Goal: Information Seeking & Learning: Check status

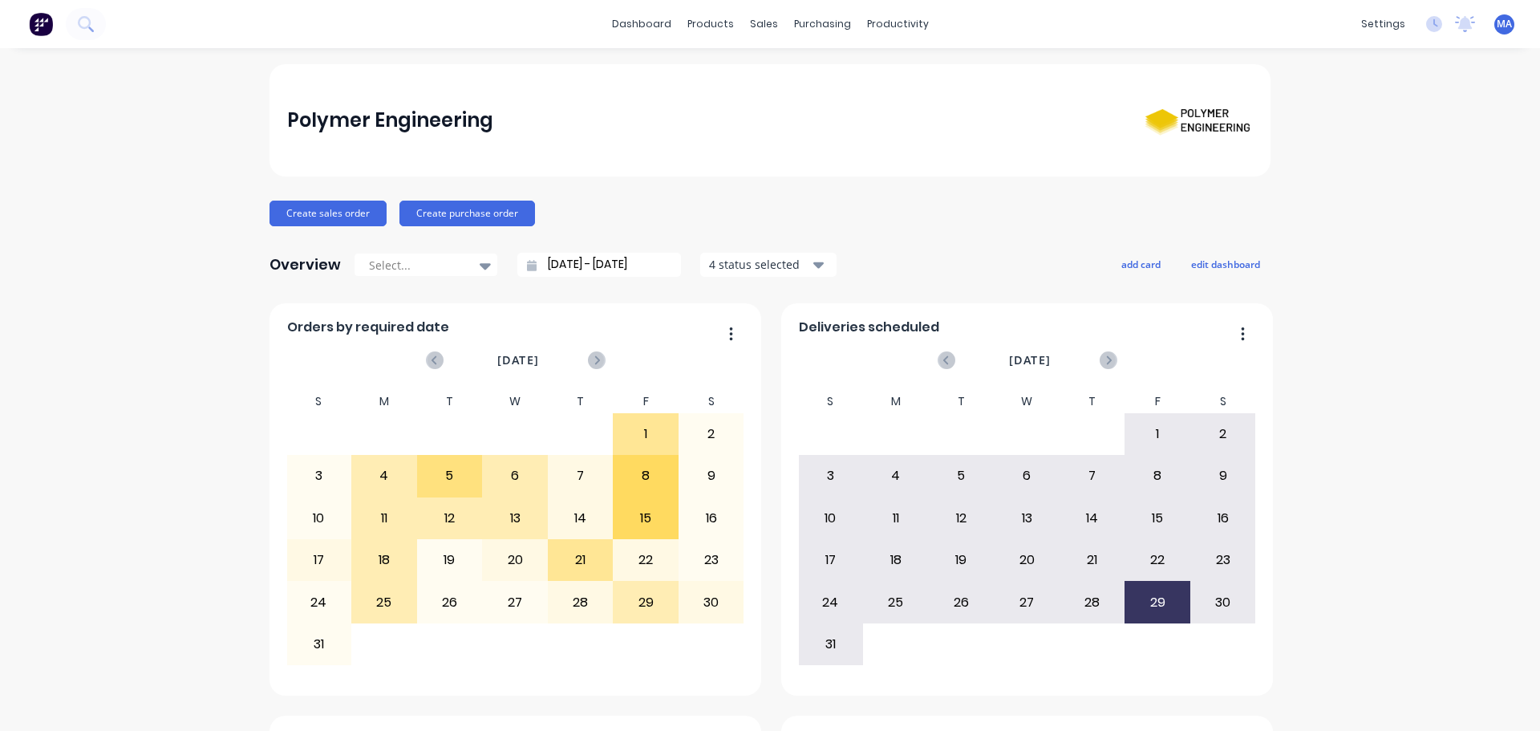
drag, startPoint x: 768, startPoint y: 120, endPoint x: 1052, endPoint y: 19, distance: 300.4
click at [768, 120] on div "Polymer Engineering" at bounding box center [770, 120] width 967 height 63
click at [894, 90] on link "Workflow" at bounding box center [954, 76] width 213 height 32
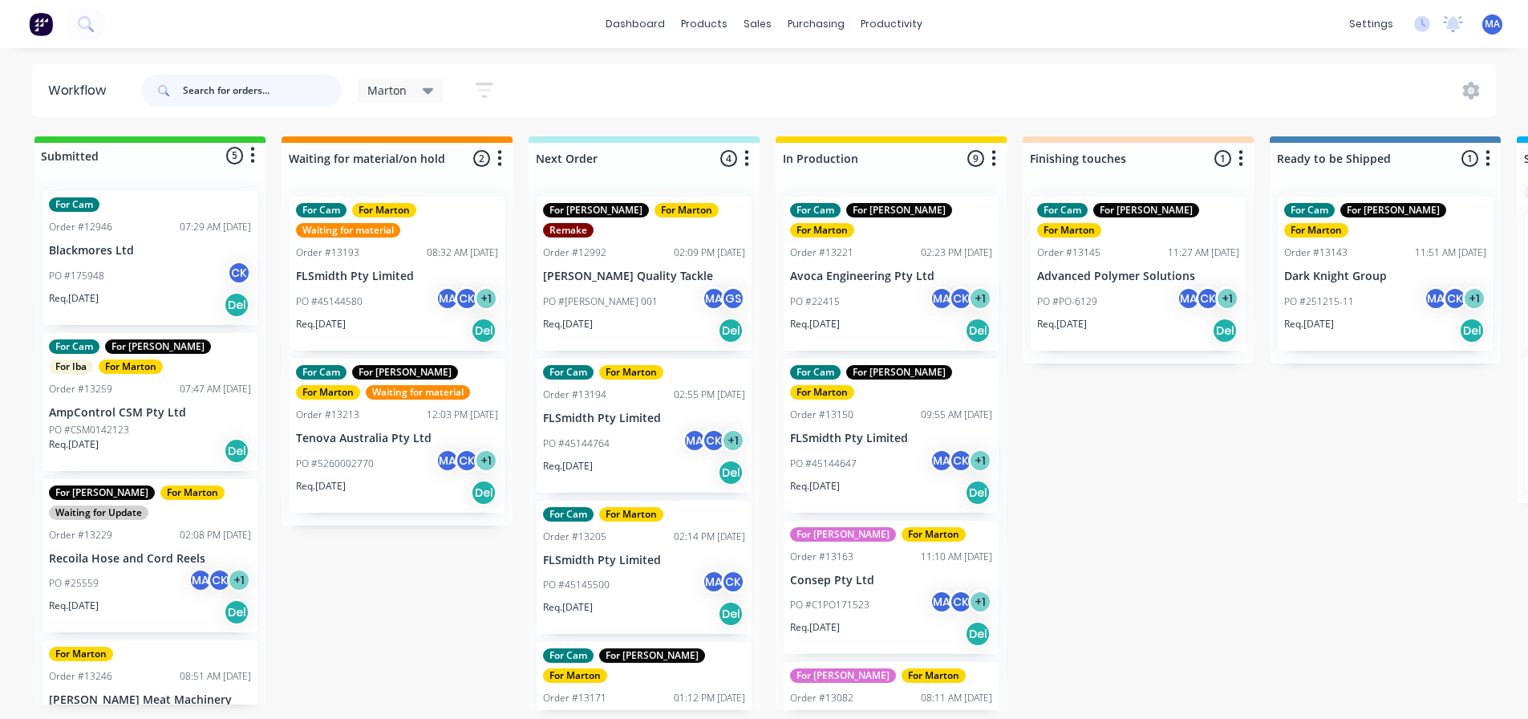
click at [257, 90] on input "text" at bounding box center [262, 91] width 159 height 32
type input "tenova"
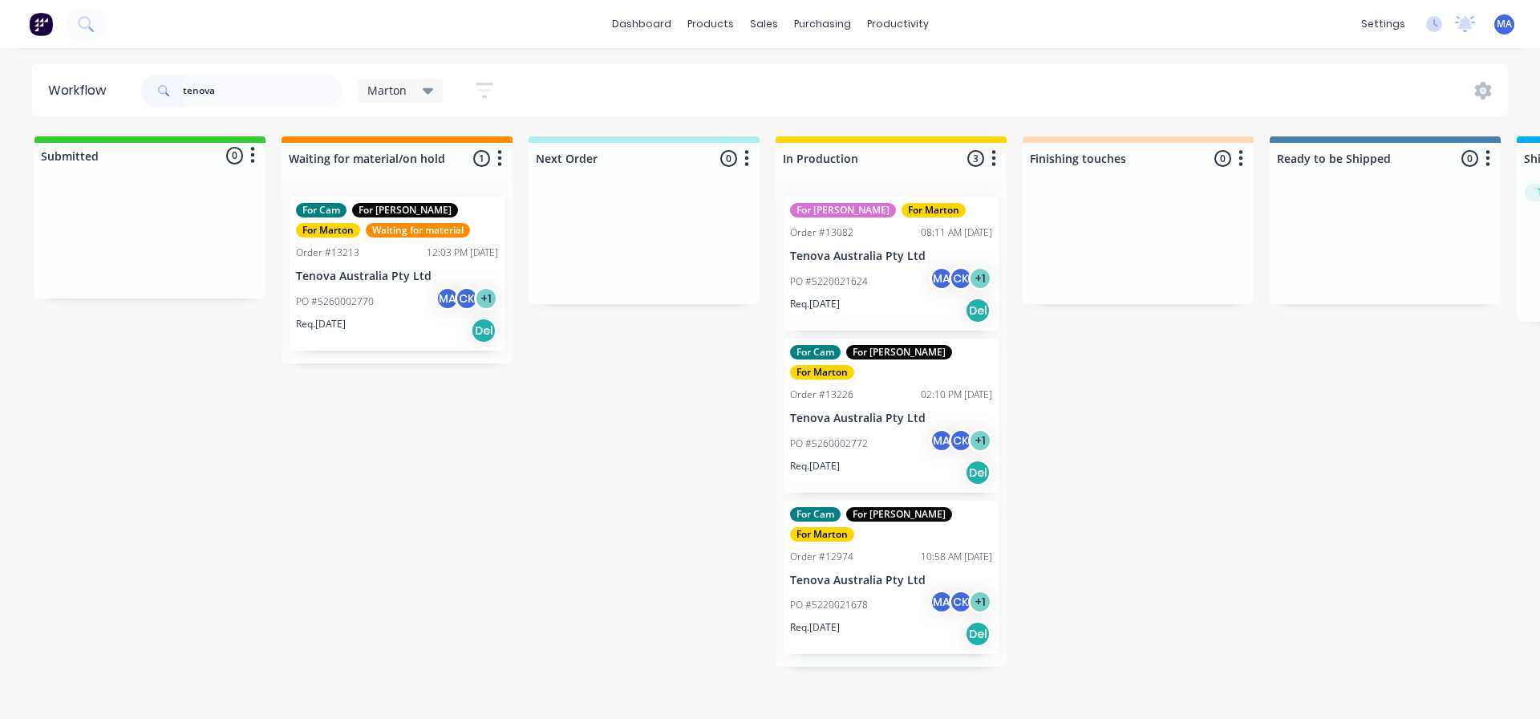
click at [901, 282] on div "PO #5220021624 MA CK + 1" at bounding box center [891, 281] width 202 height 30
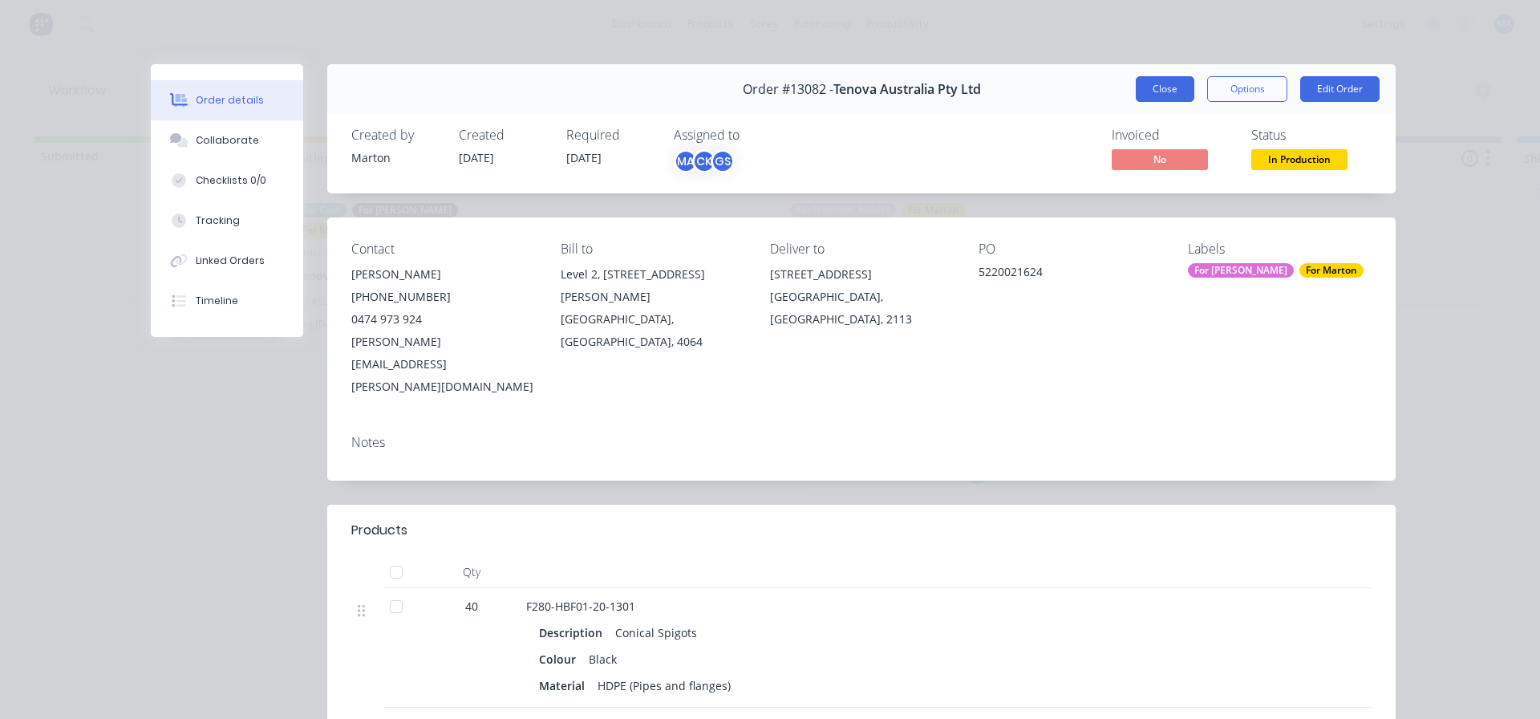
click at [1166, 83] on button "Close" at bounding box center [1165, 89] width 59 height 26
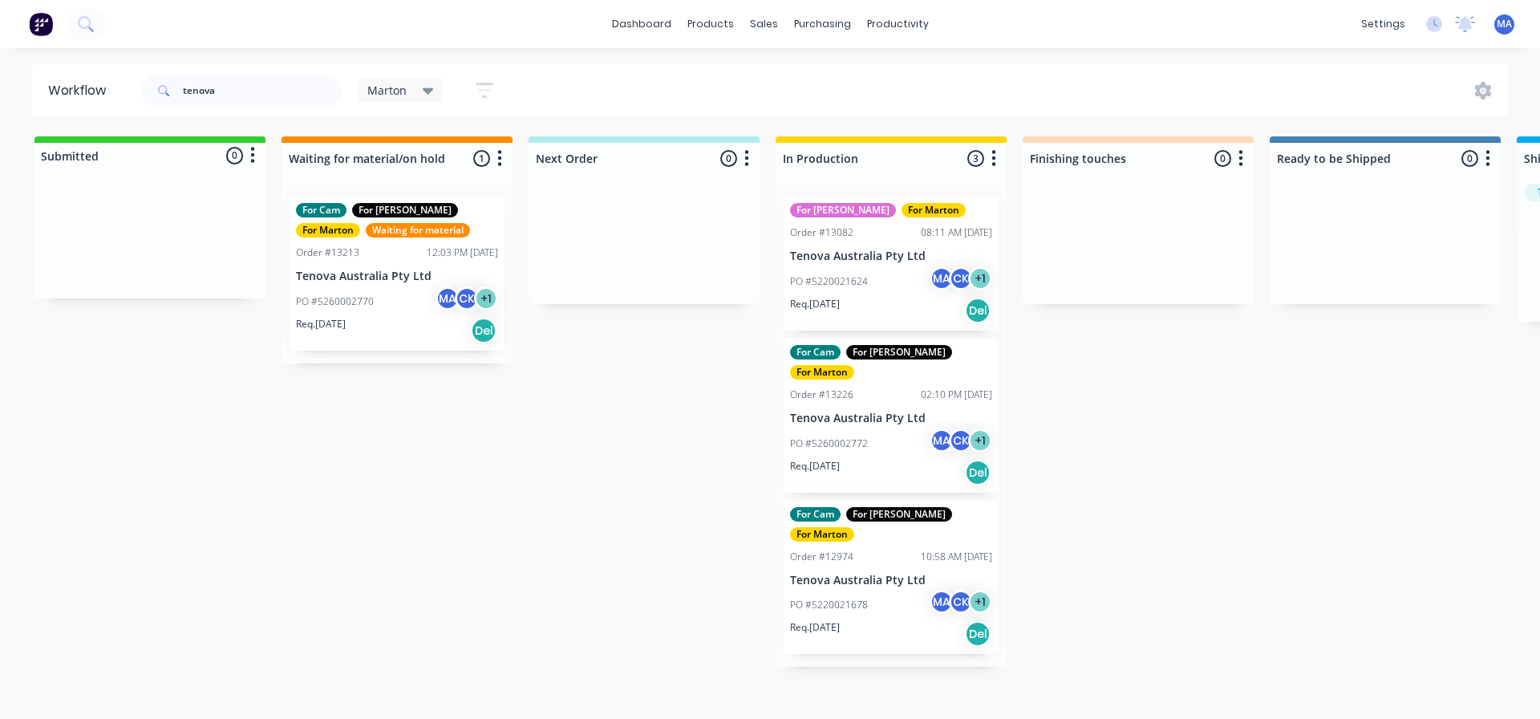
click at [891, 428] on div "PO #5260002772 MA CK + 1" at bounding box center [891, 443] width 202 height 30
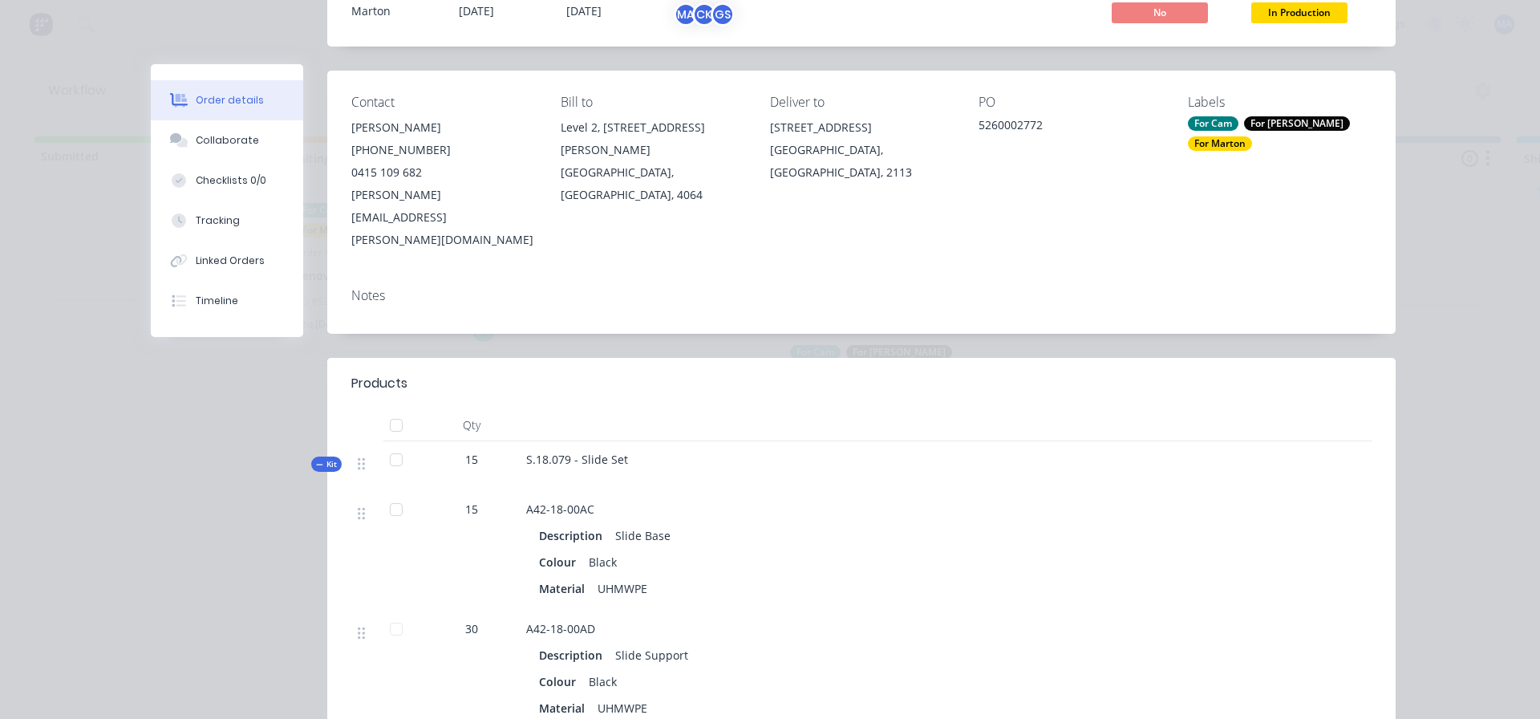
scroll to position [321, 0]
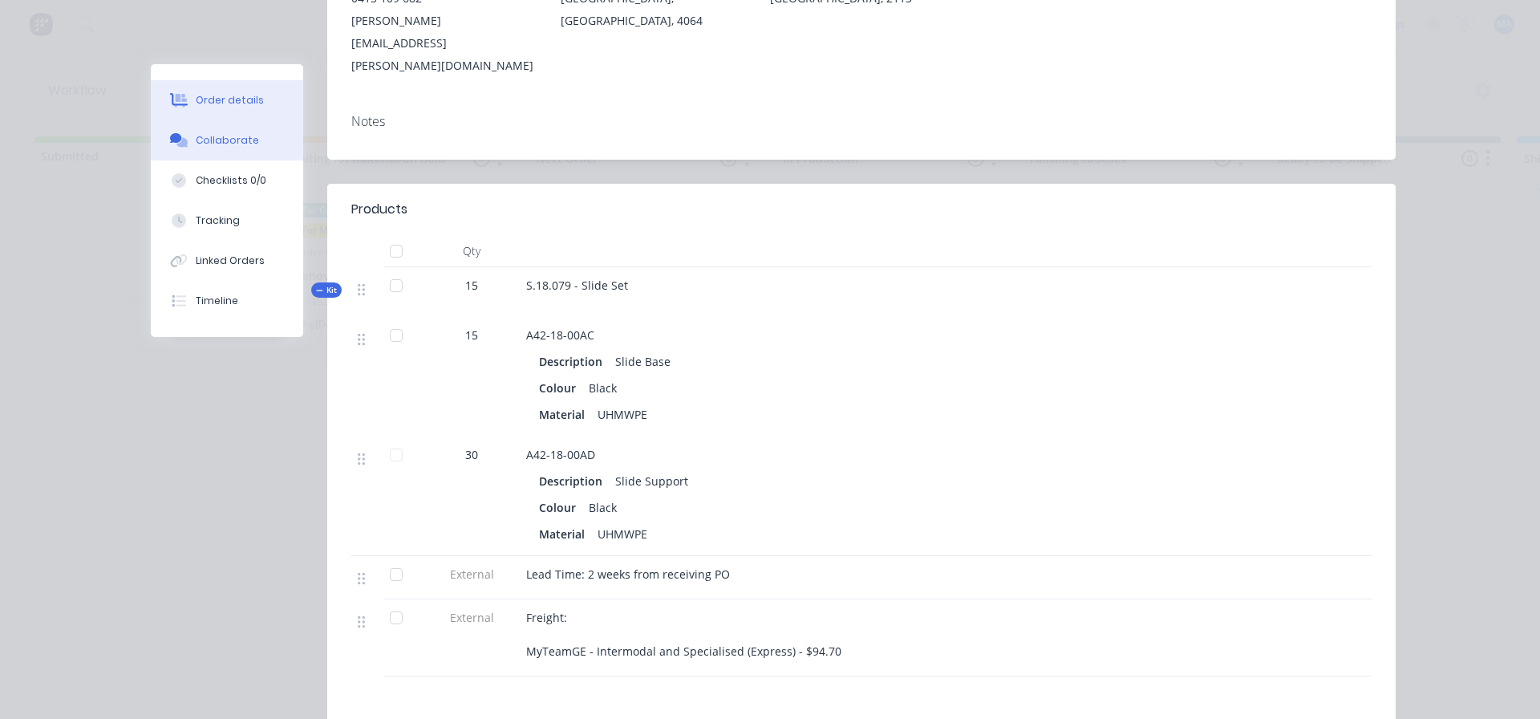
click at [249, 146] on button "Collaborate" at bounding box center [227, 140] width 152 height 40
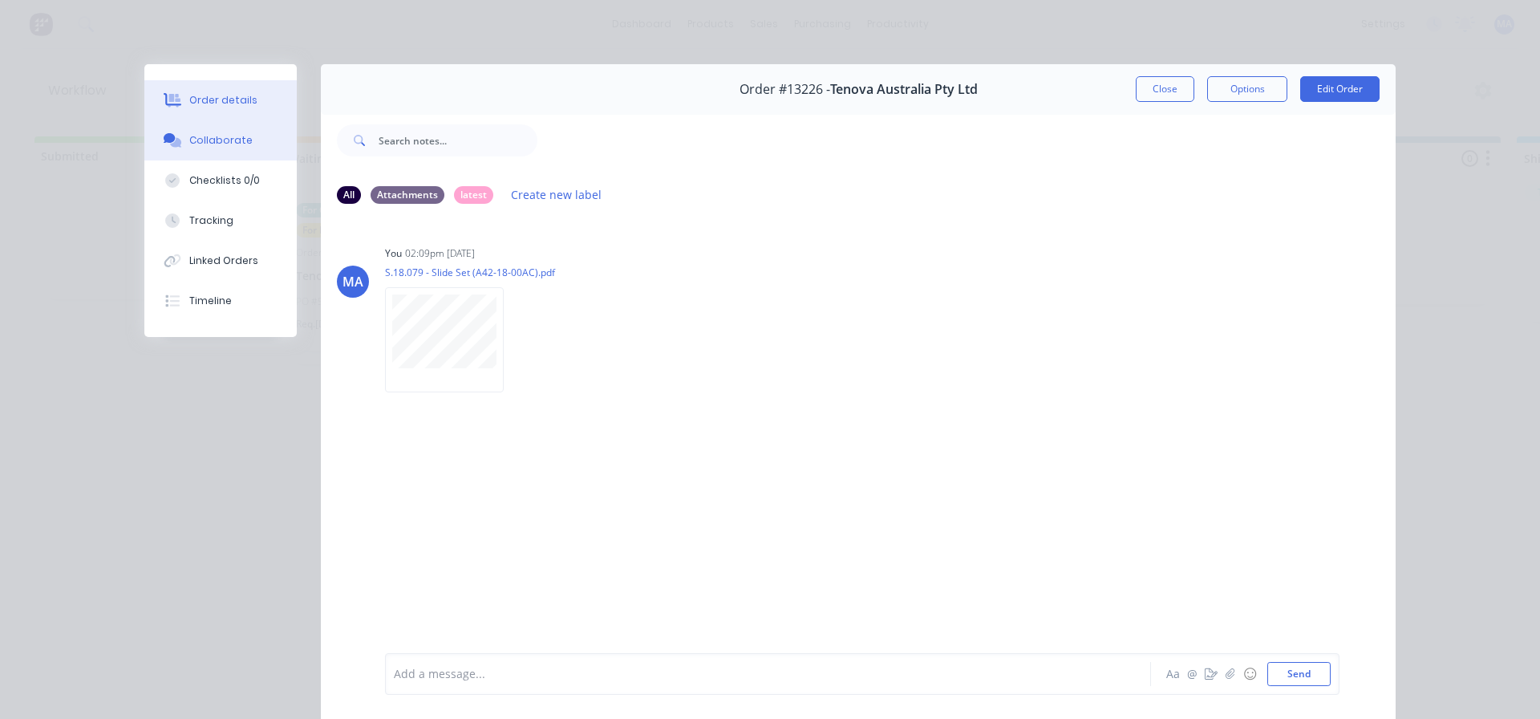
click at [213, 110] on button "Order details" at bounding box center [220, 100] width 152 height 40
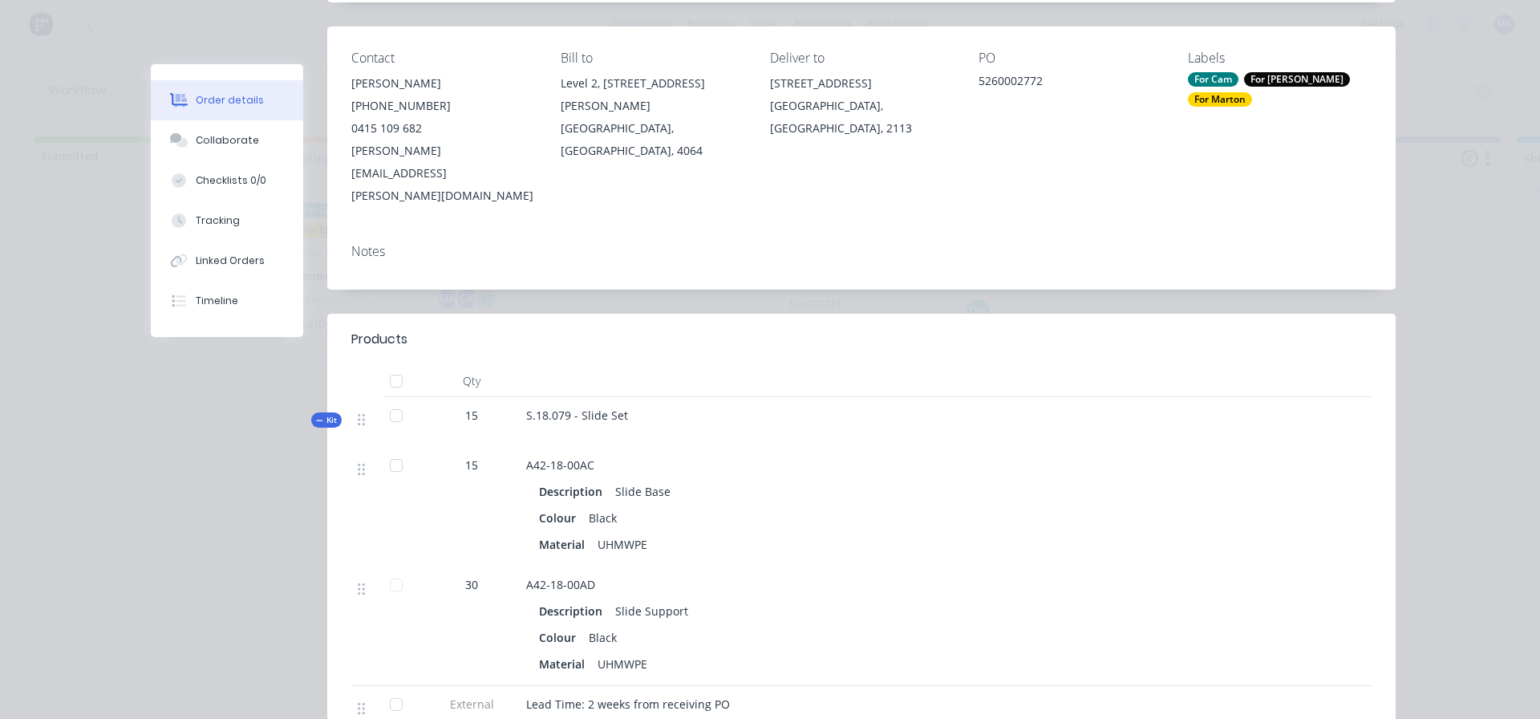
scroll to position [80, 0]
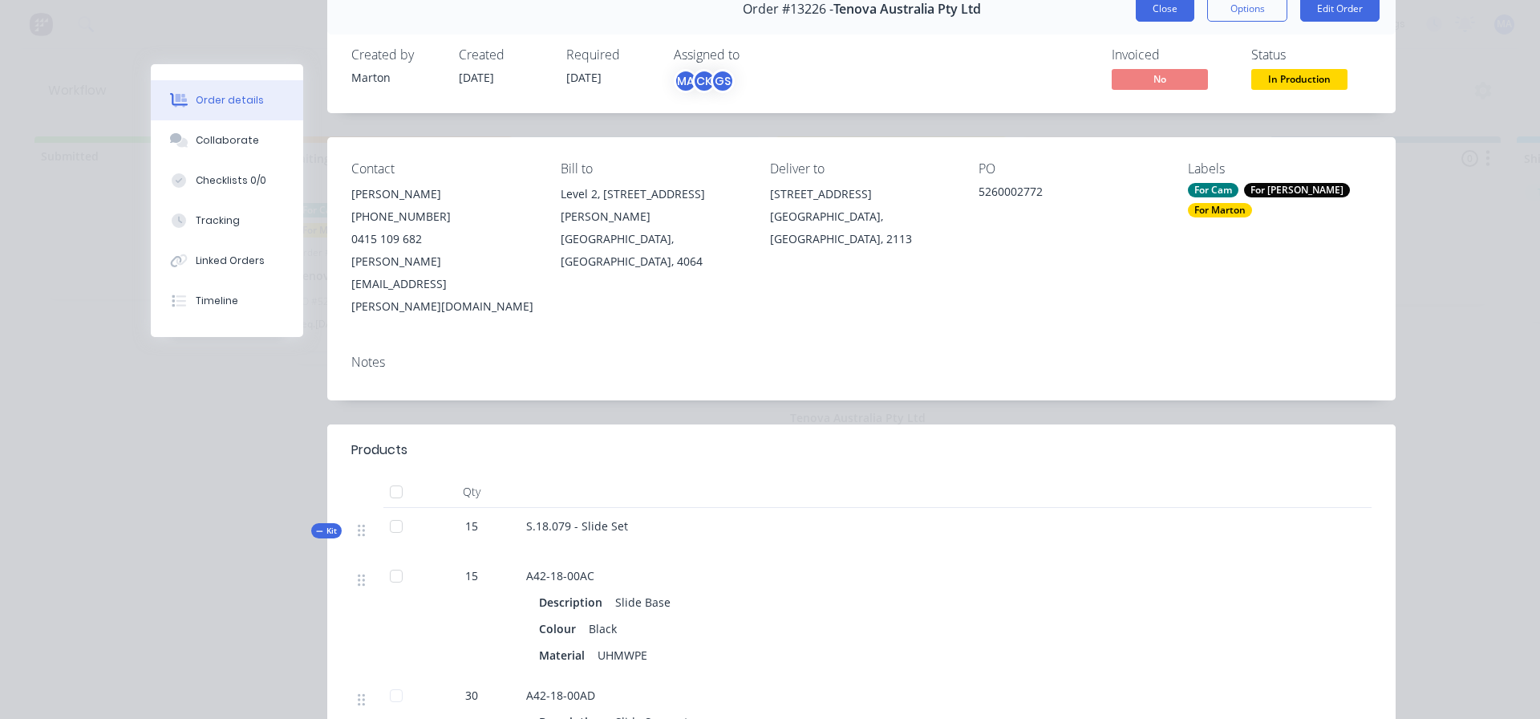
click at [1168, 6] on button "Close" at bounding box center [1165, 9] width 59 height 26
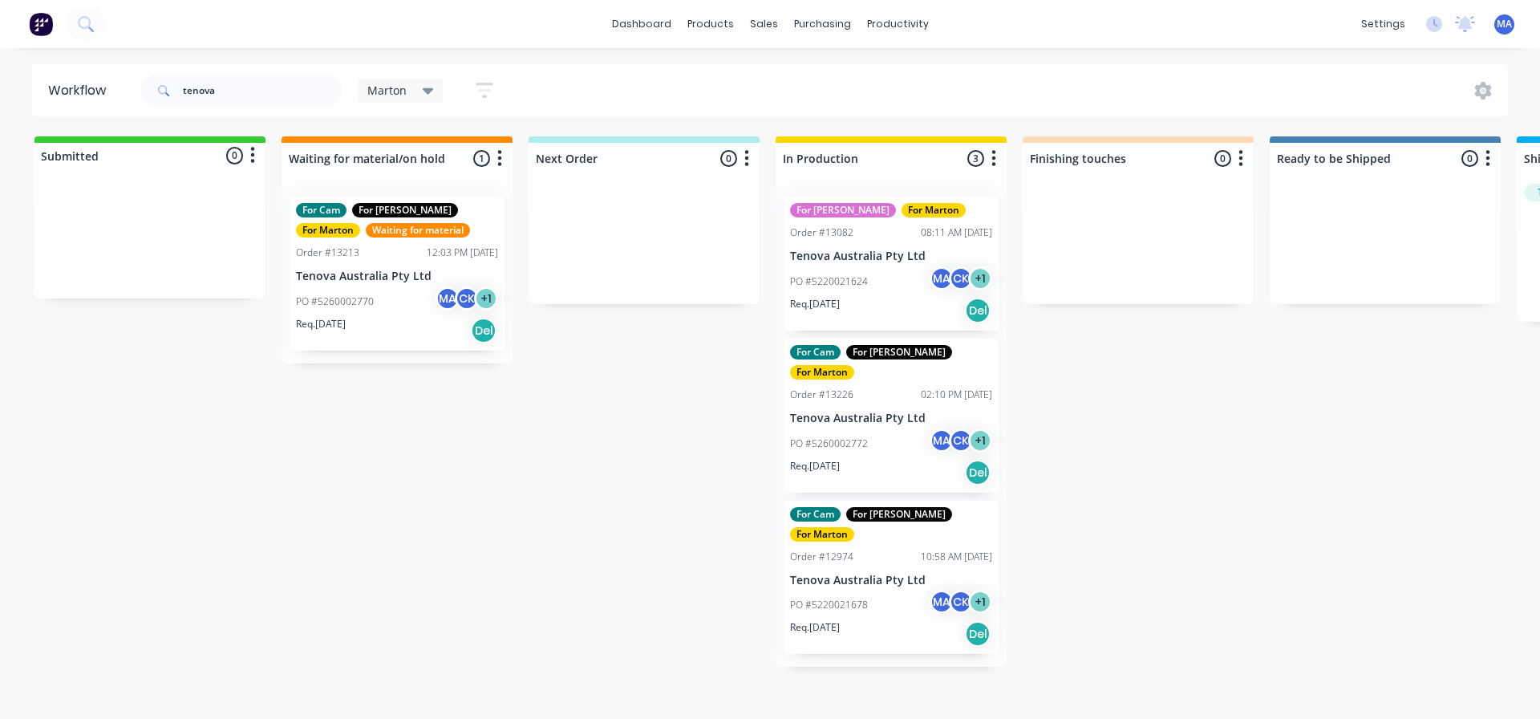
click at [874, 574] on p "Tenova Australia Pty Ltd" at bounding box center [891, 581] width 202 height 14
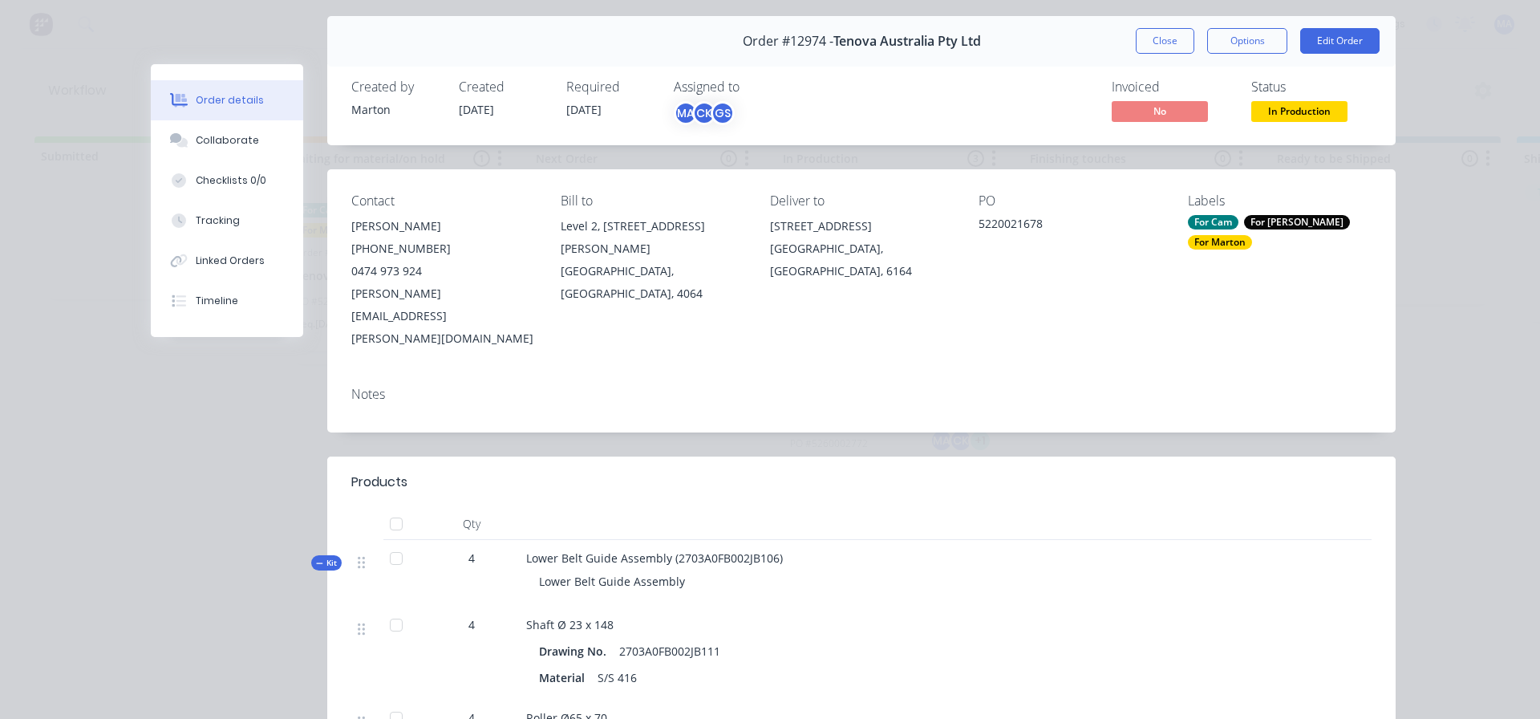
scroll to position [0, 0]
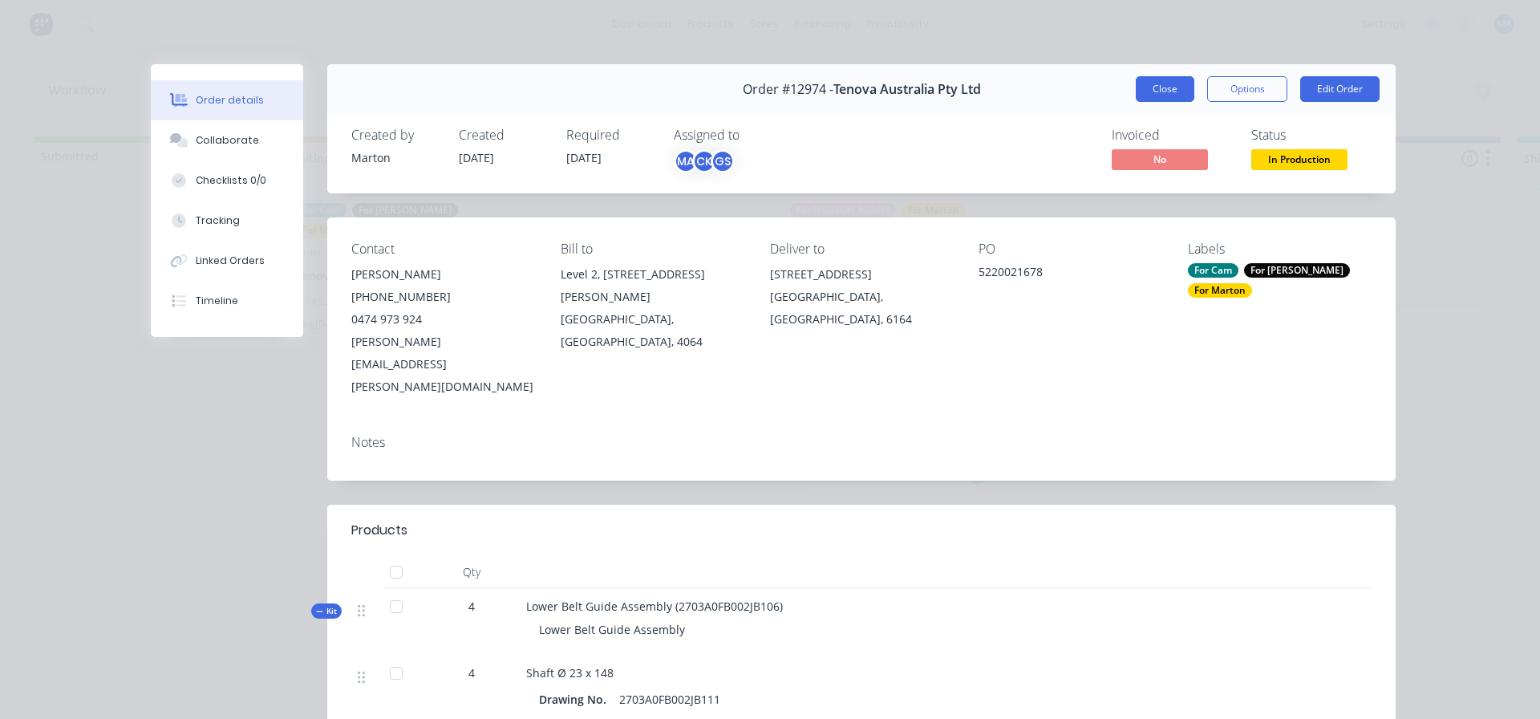
click at [1149, 79] on button "Close" at bounding box center [1165, 89] width 59 height 26
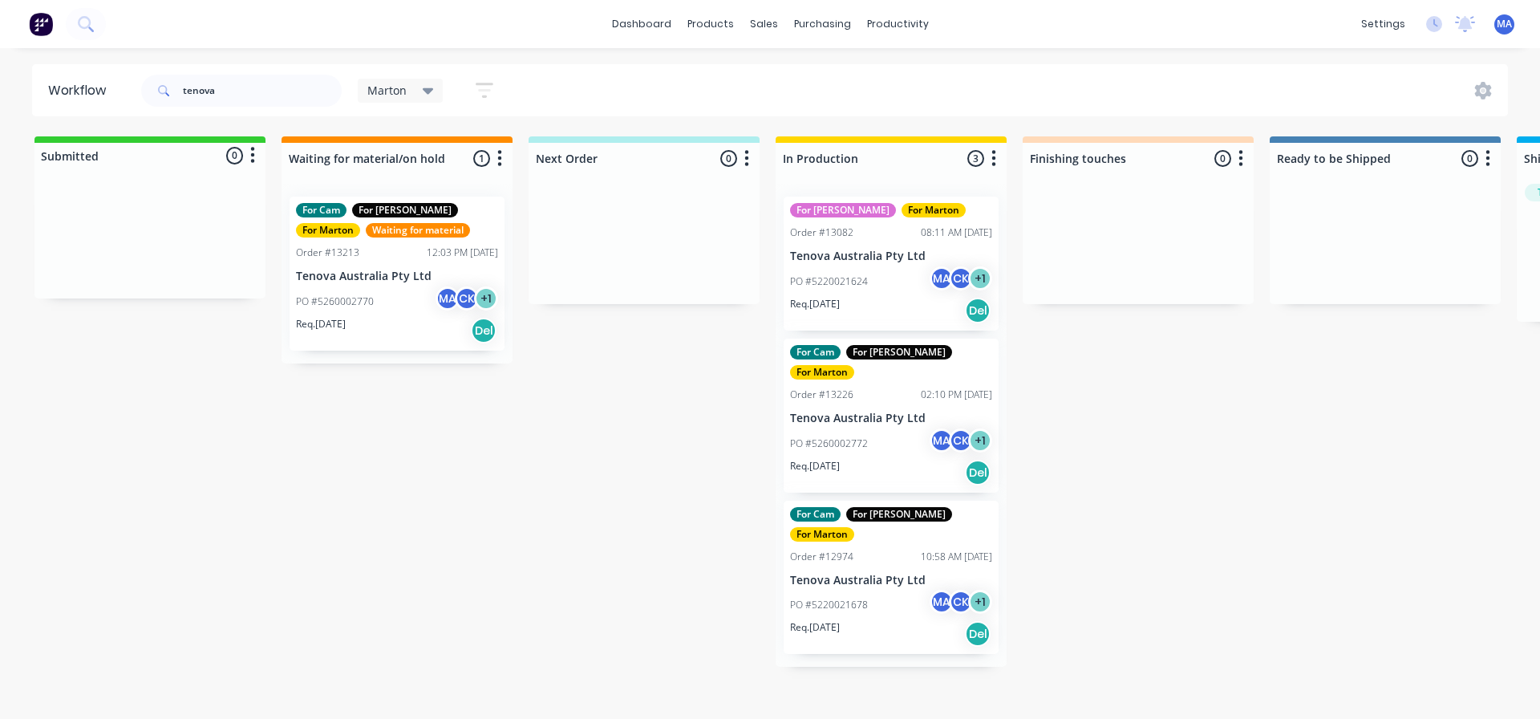
click at [834, 387] on div "For Cam For Gary For Marton Order #13226 02:10 PM 15/08/25 Tenova Australia Pty…" at bounding box center [891, 416] width 215 height 154
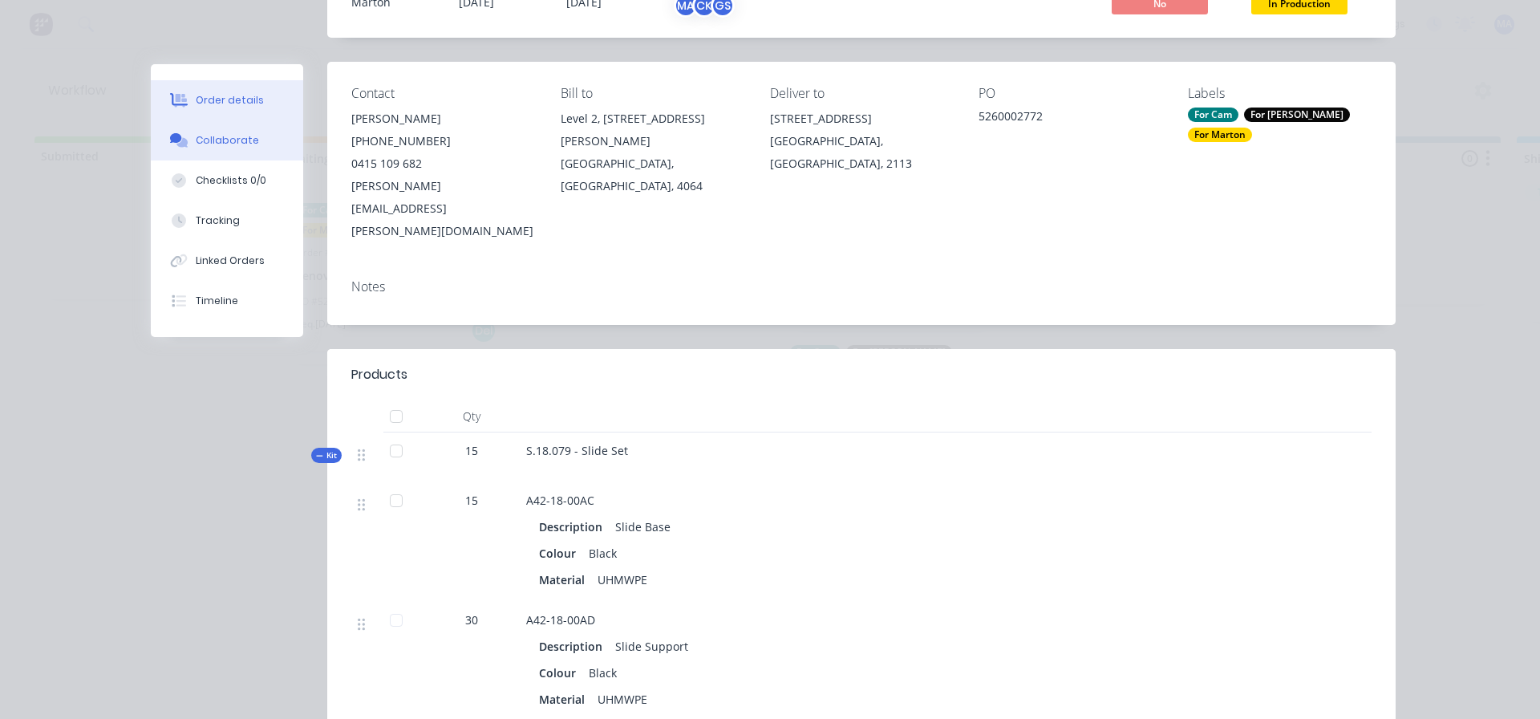
scroll to position [160, 0]
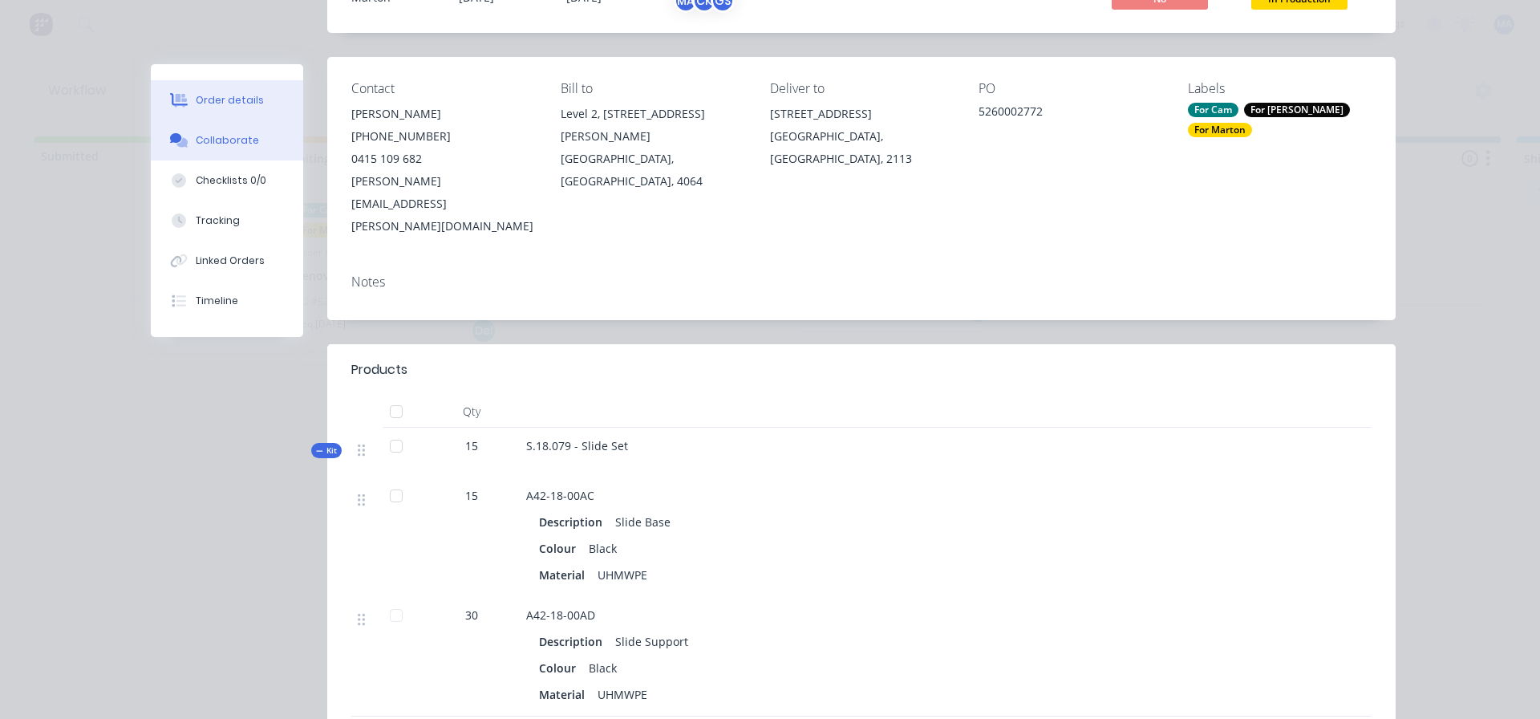
click at [236, 148] on button "Collaborate" at bounding box center [227, 140] width 152 height 40
